Goal: Task Accomplishment & Management: Complete application form

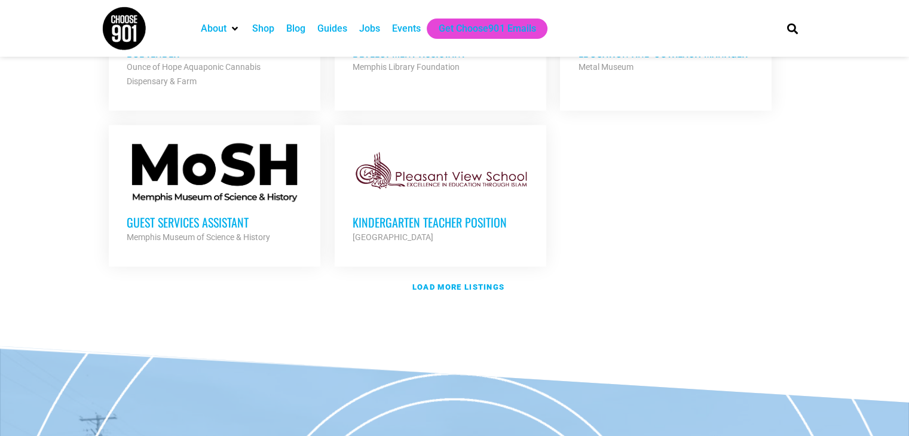
scroll to position [1442, 0]
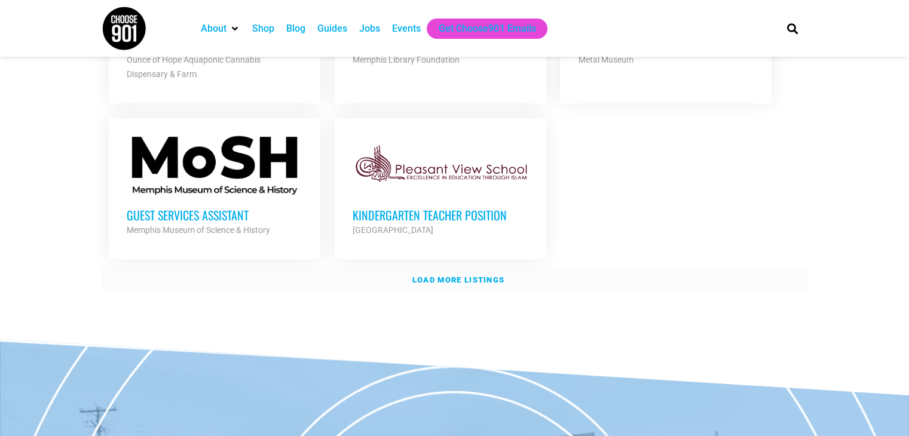
click at [490, 276] on strong "Load more listings" at bounding box center [459, 280] width 92 height 9
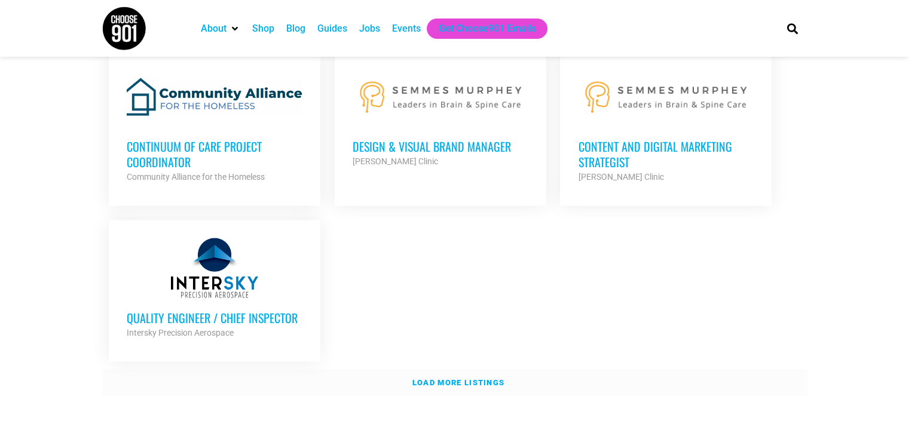
scroll to position [2568, 0]
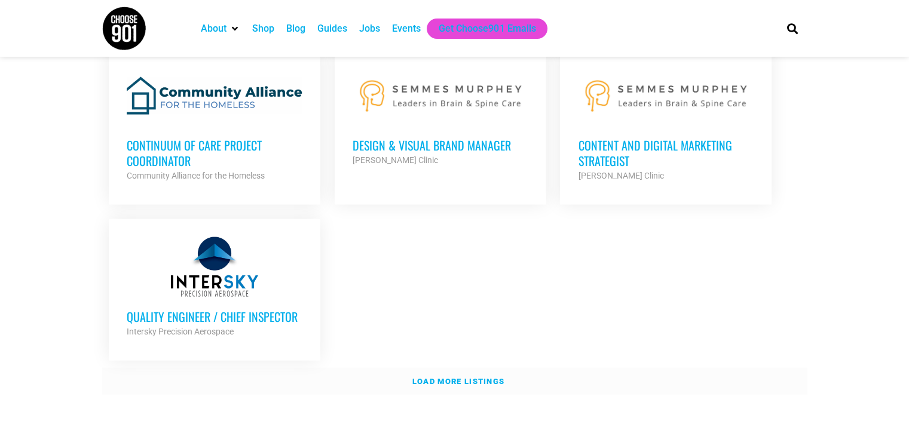
click at [481, 377] on strong "Load more listings" at bounding box center [459, 381] width 92 height 9
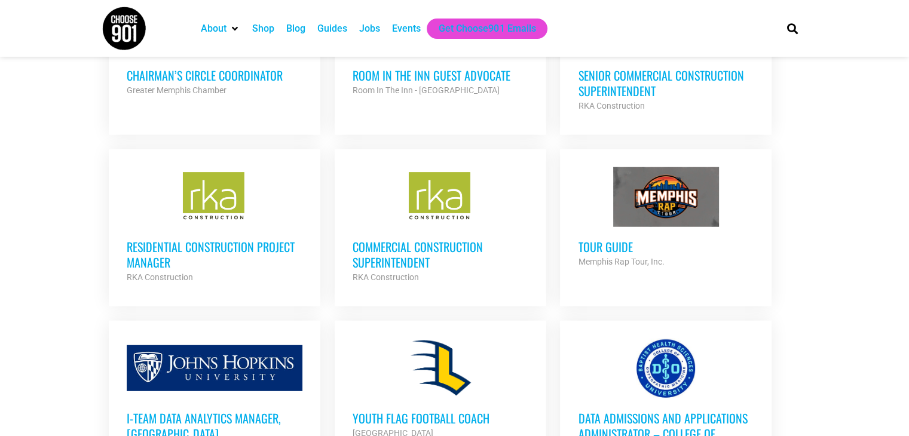
scroll to position [2978, 0]
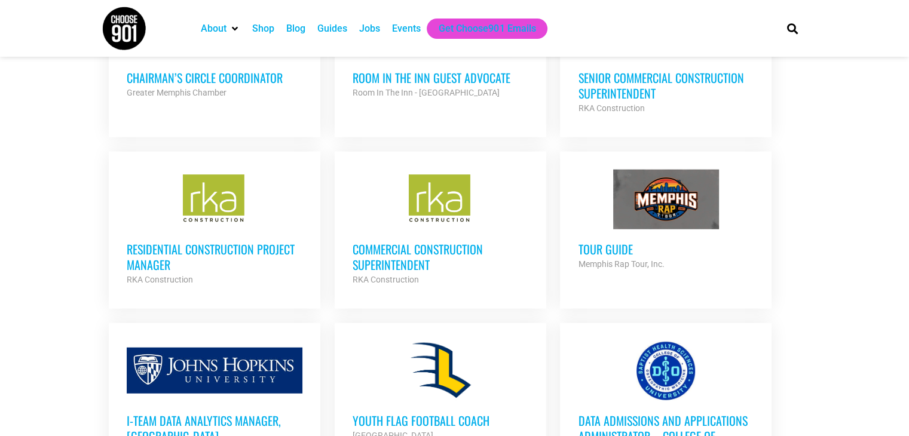
click at [620, 257] on div "Memphis Rap Tour, Inc." at bounding box center [666, 264] width 176 height 14
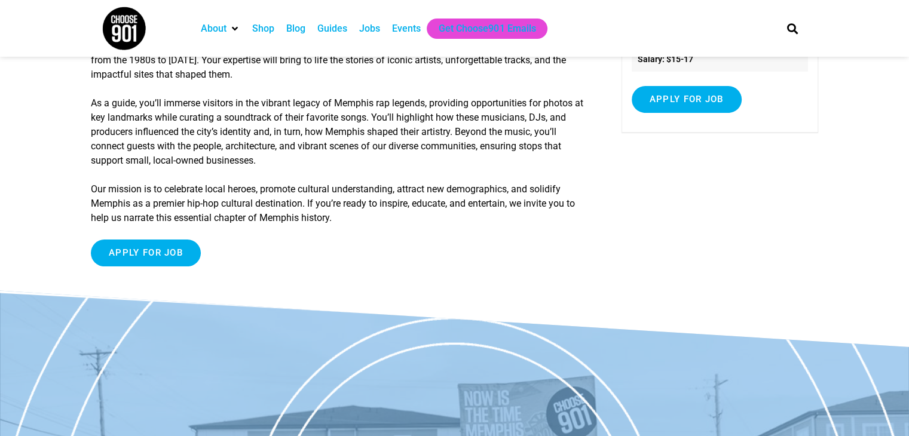
scroll to position [218, 0]
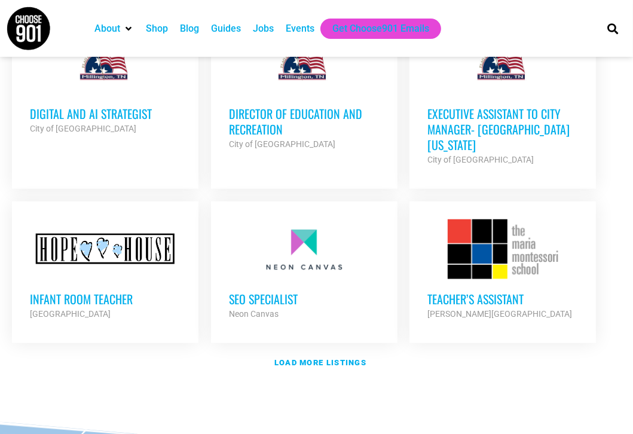
scroll to position [3836, 0]
